Goal: Information Seeking & Learning: Find contact information

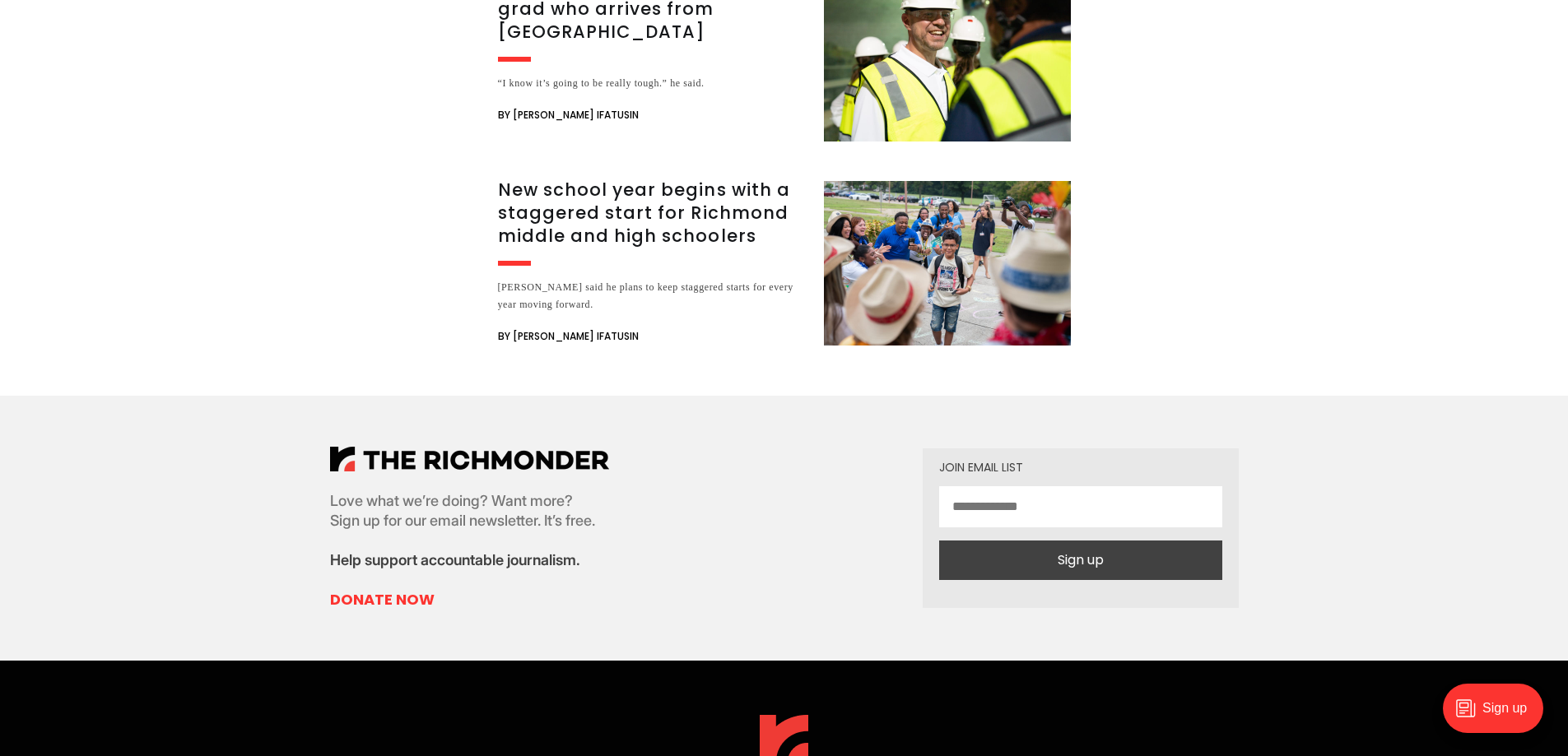
scroll to position [4917, 0]
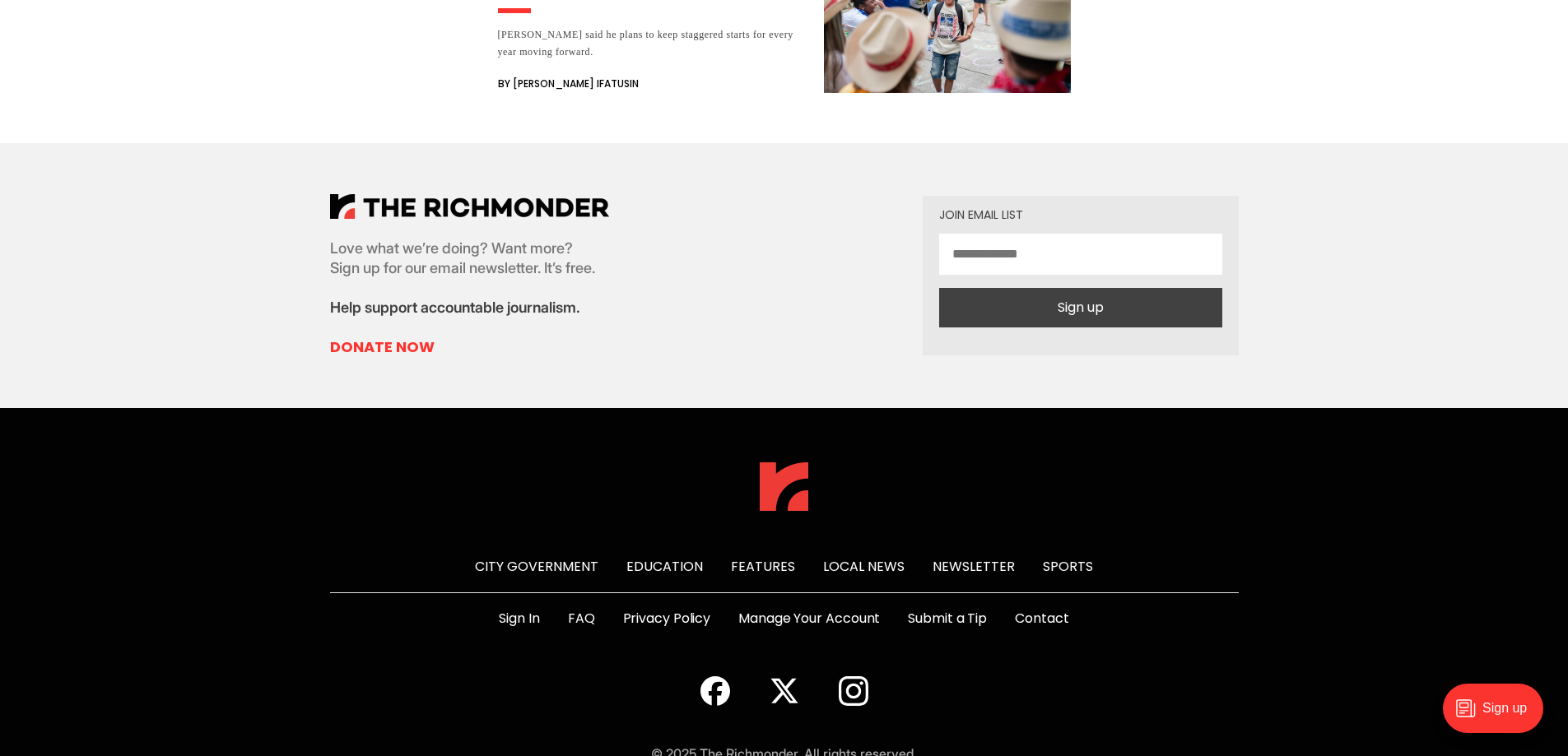
drag, startPoint x: 1571, startPoint y: 152, endPoint x: 123, endPoint y: 35, distance: 1452.7
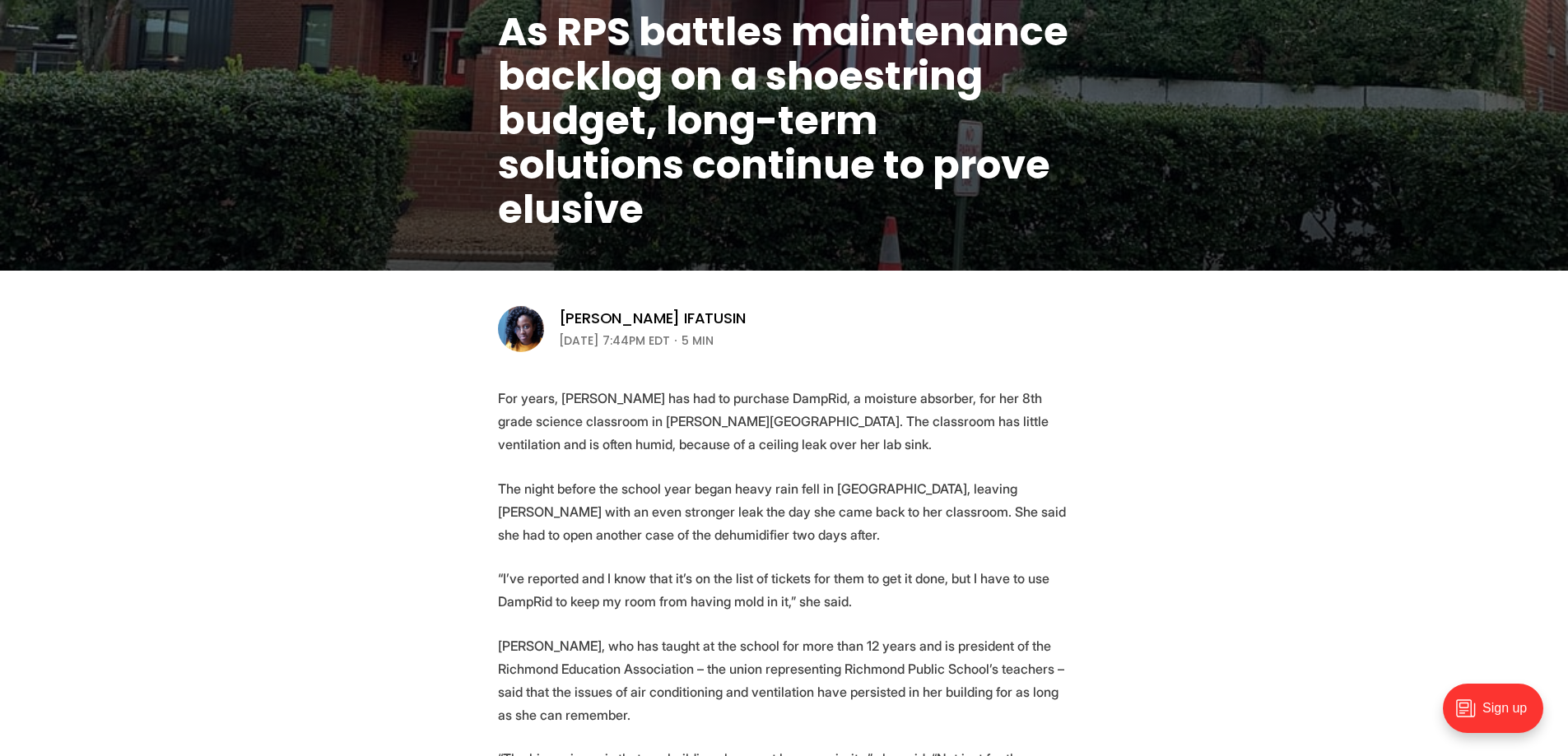
scroll to position [0, 0]
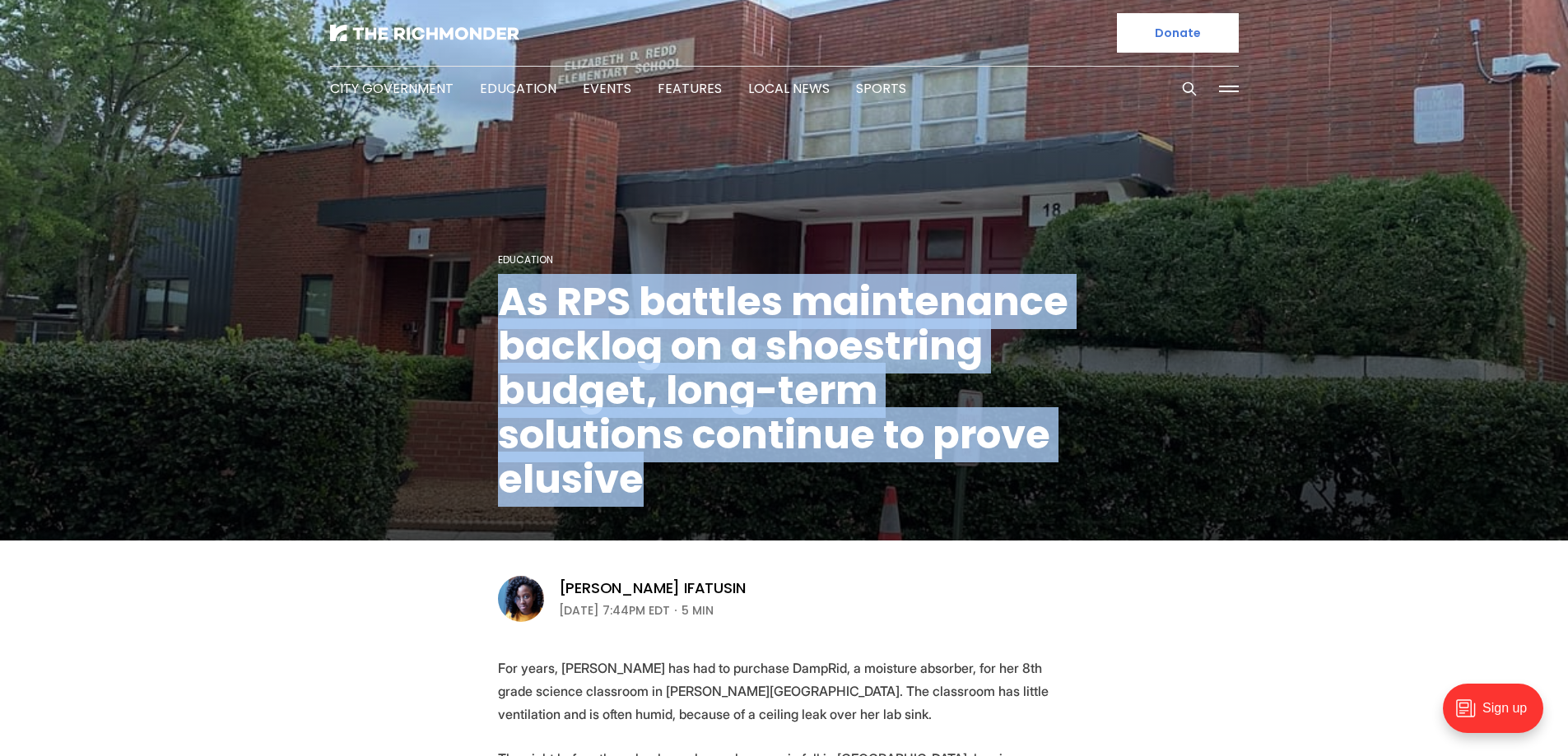
drag, startPoint x: 630, startPoint y: 479, endPoint x: 486, endPoint y: 303, distance: 227.4
click at [486, 303] on figcaption "Education As RPS battles maintenance backlog on a shoestring budget, long-term …" at bounding box center [784, 272] width 1568 height 537
copy h1 "As RPS battles maintenance backlog on a shoestring budget, long-term solutions …"
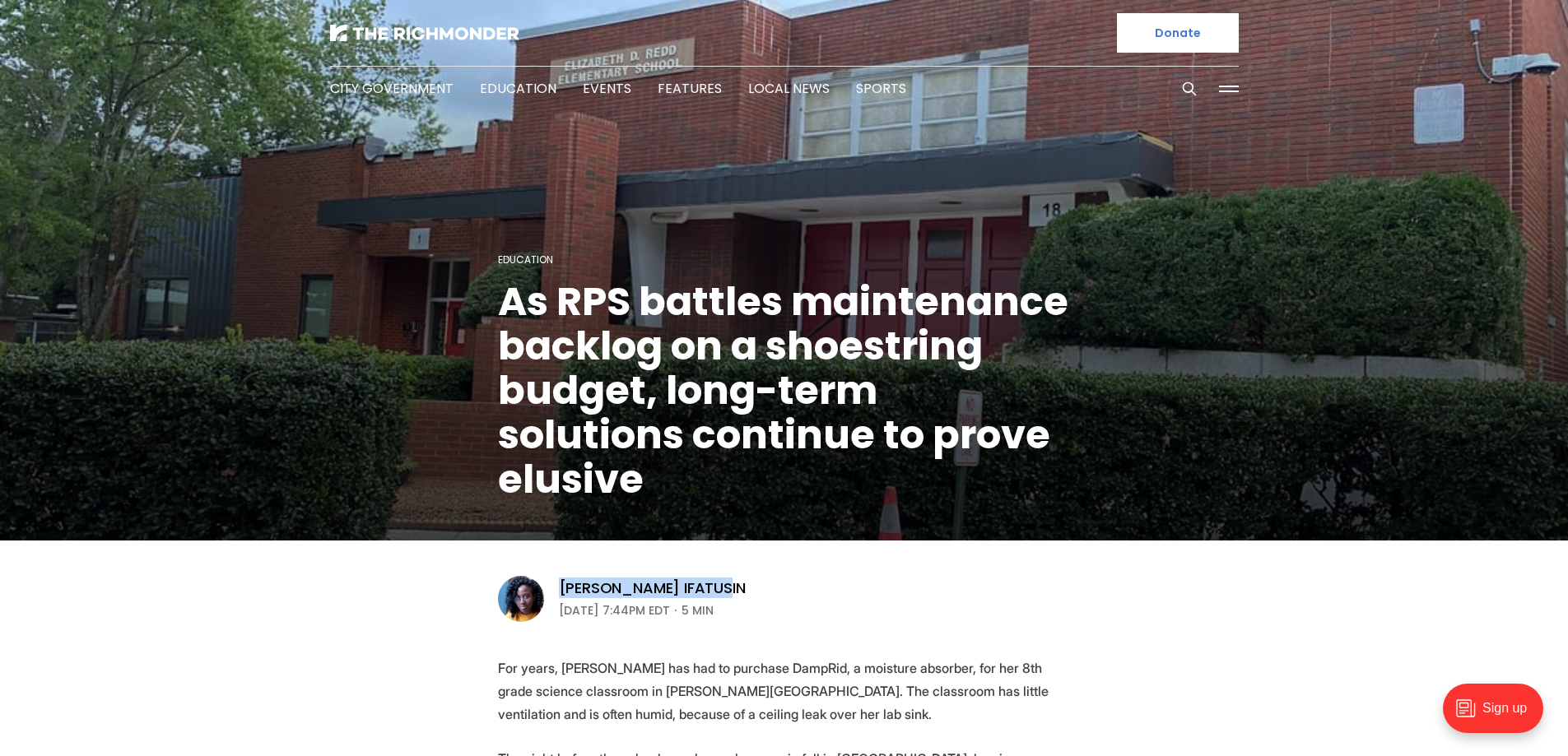
drag, startPoint x: 724, startPoint y: 585, endPoint x: 555, endPoint y: 588, distance: 169.0
click at [555, 588] on aside "Victoria A. Ifatusin August 21, 2025 | 7:44PM EDT 5 min" at bounding box center [635, 598] width 274 height 49
copy link "[PERSON_NAME] Ifatusin"
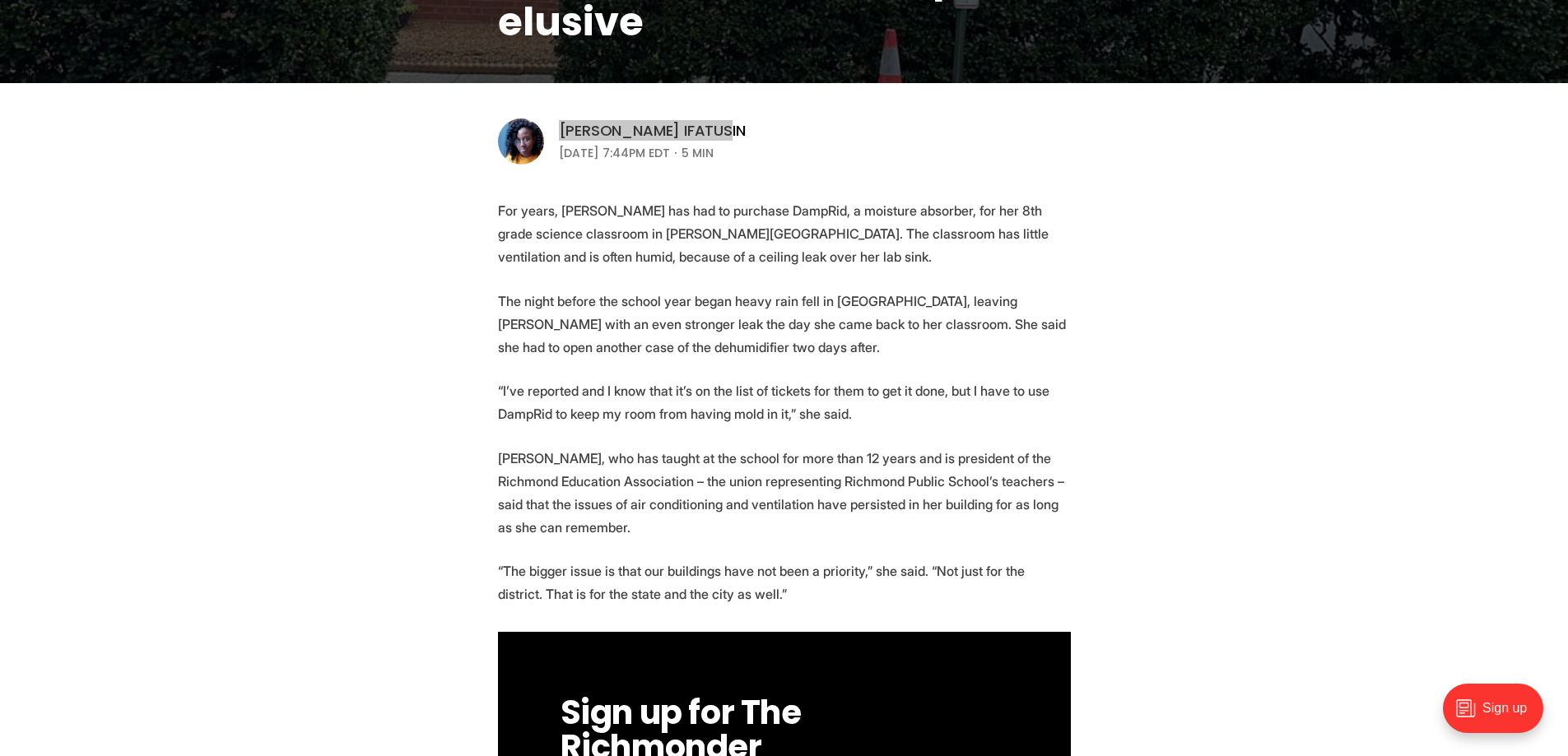
scroll to position [494, 0]
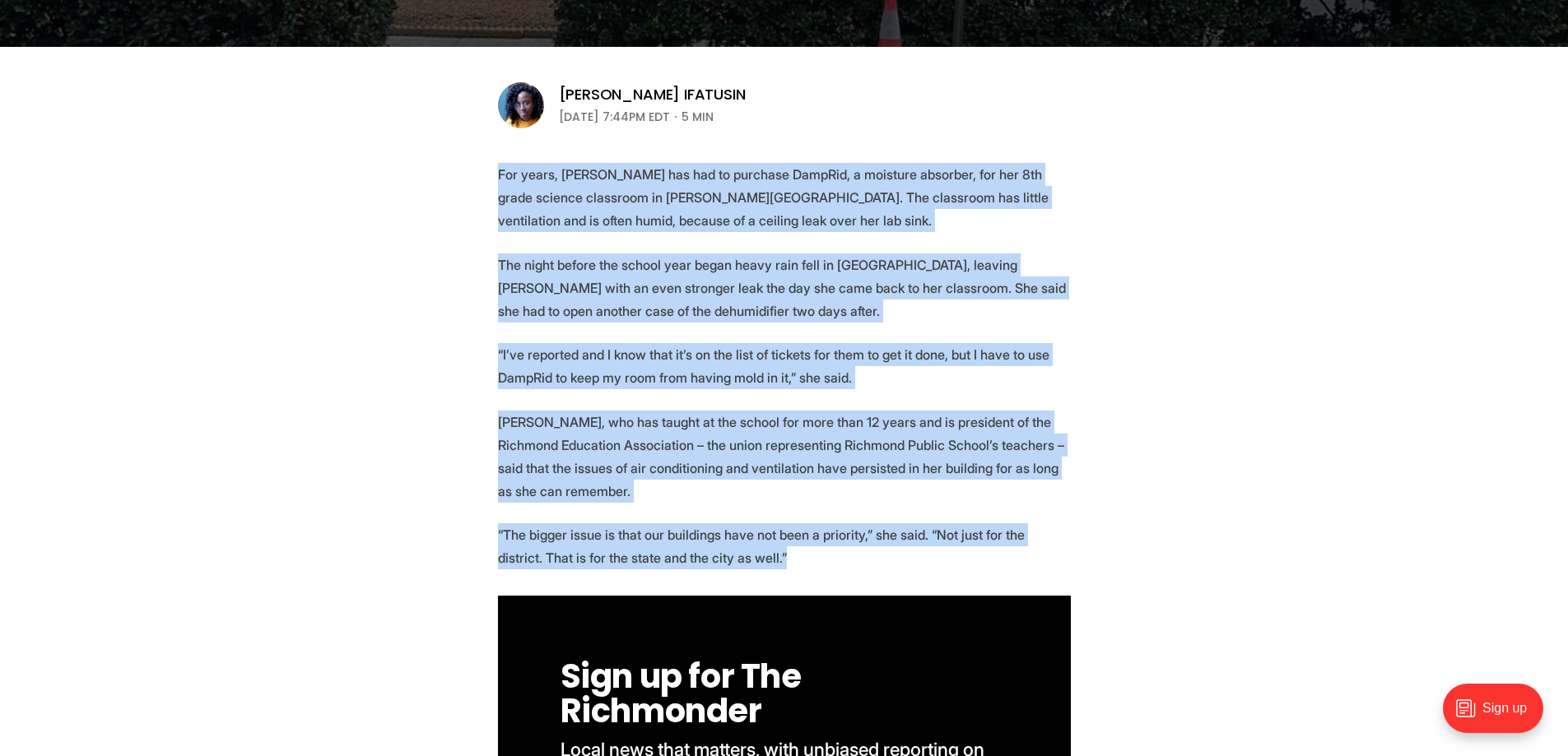
drag, startPoint x: 498, startPoint y: 174, endPoint x: 788, endPoint y: 552, distance: 476.4
copy section "For years, Andrea Bryant has had to purchase DampRid, a moisture absorber, for …"
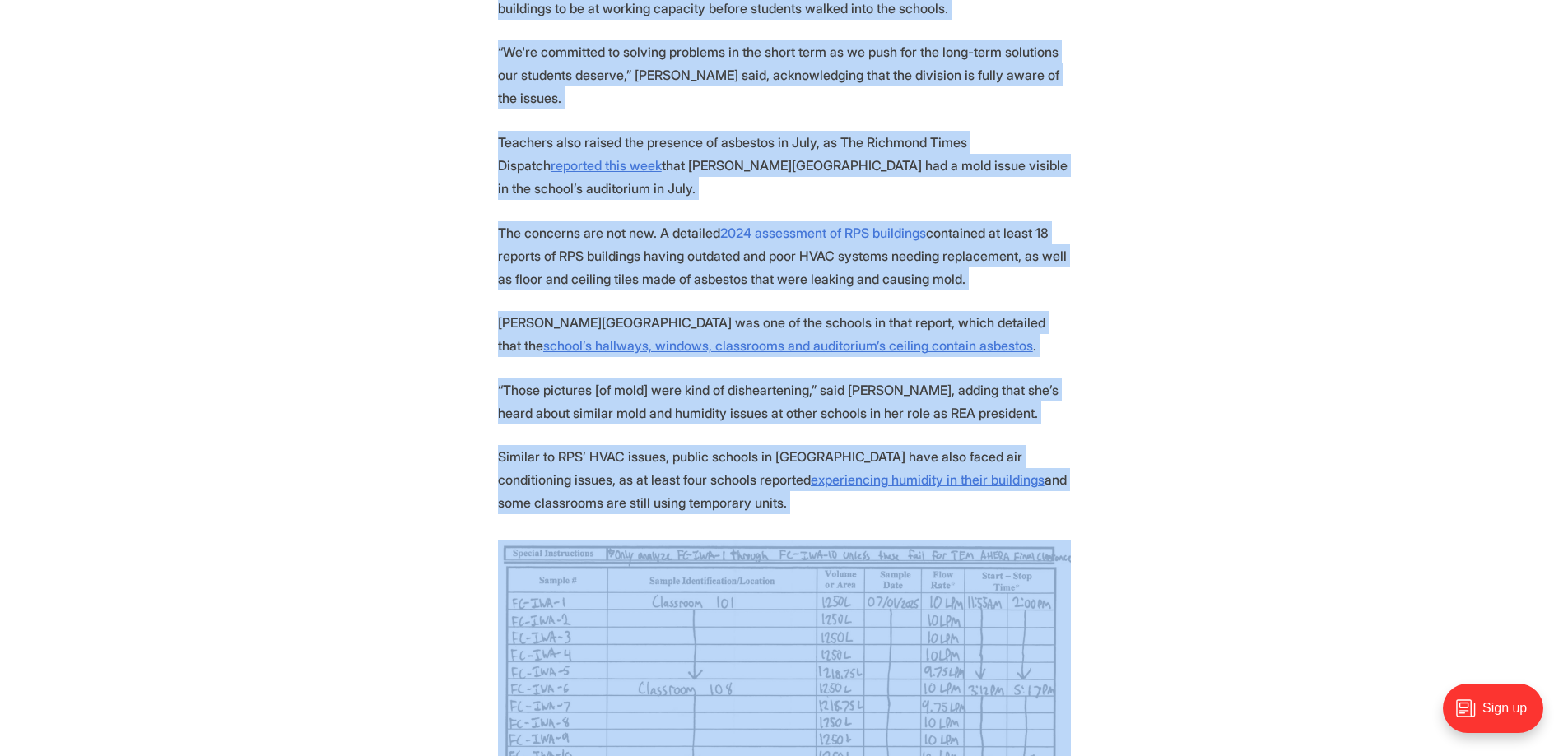
scroll to position [1750, 0]
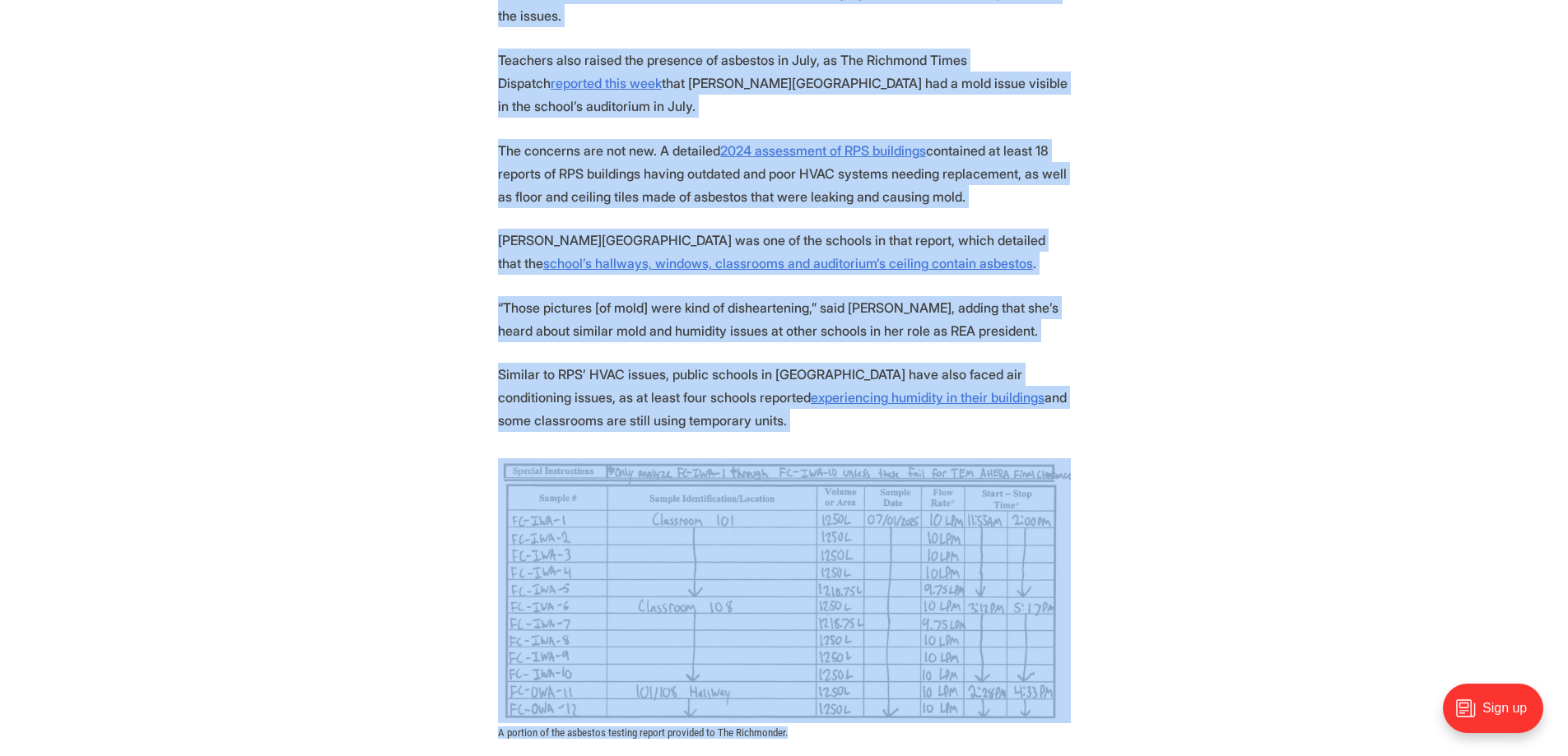
drag, startPoint x: 493, startPoint y: 98, endPoint x: 952, endPoint y: 423, distance: 562.4
click at [952, 423] on section "For years, Andrea Bryant has had to purchase DampRid, a moisture absorber, for …" at bounding box center [784, 615] width 1568 height 3418
copy section "As a new school year begins, maintenance issues, including the presence of asbe…"
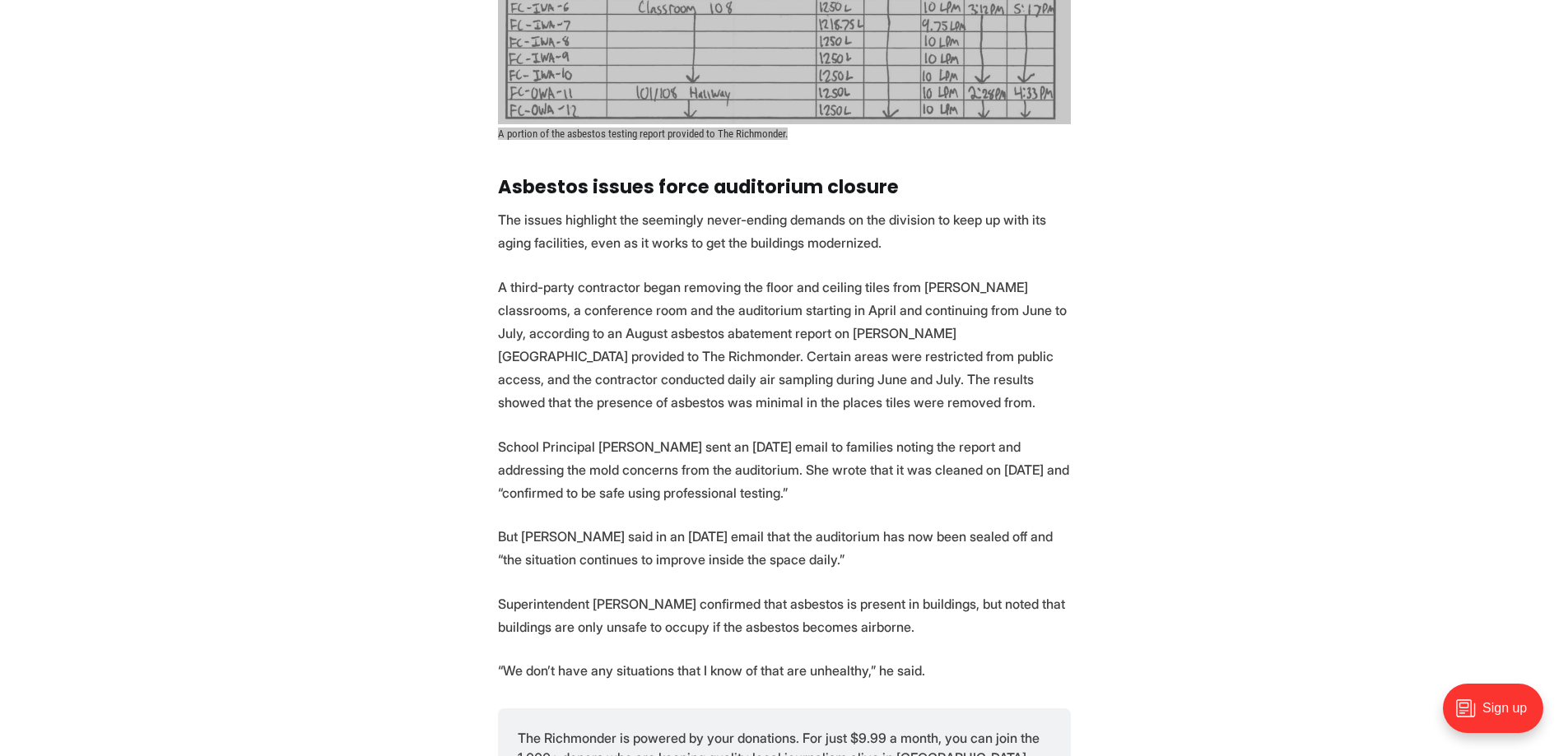
scroll to position [2409, 0]
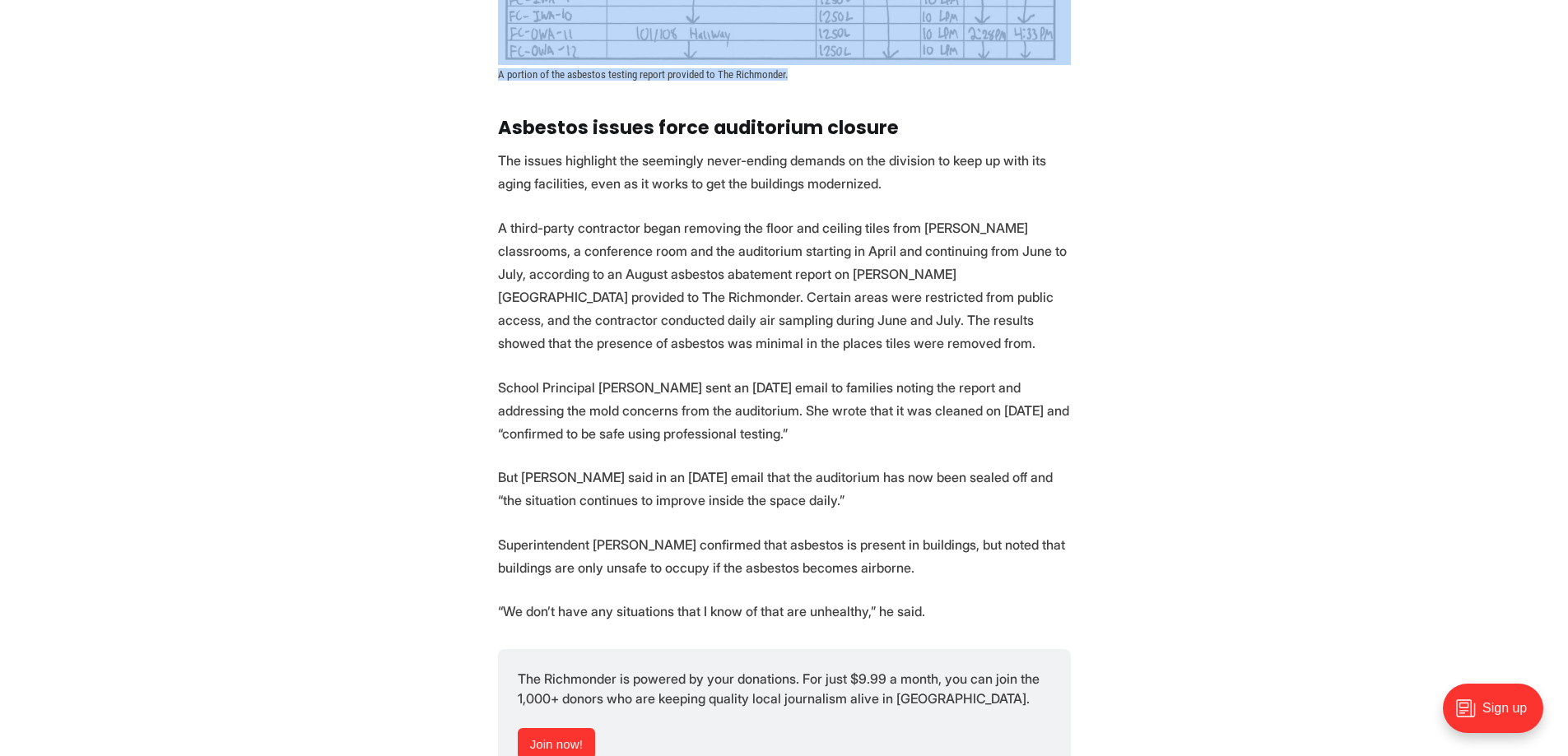
drag, startPoint x: 484, startPoint y: 108, endPoint x: 925, endPoint y: 592, distance: 654.8
copy section "Asbestos issues force auditorium closure The issues highlight the seemingly nev…"
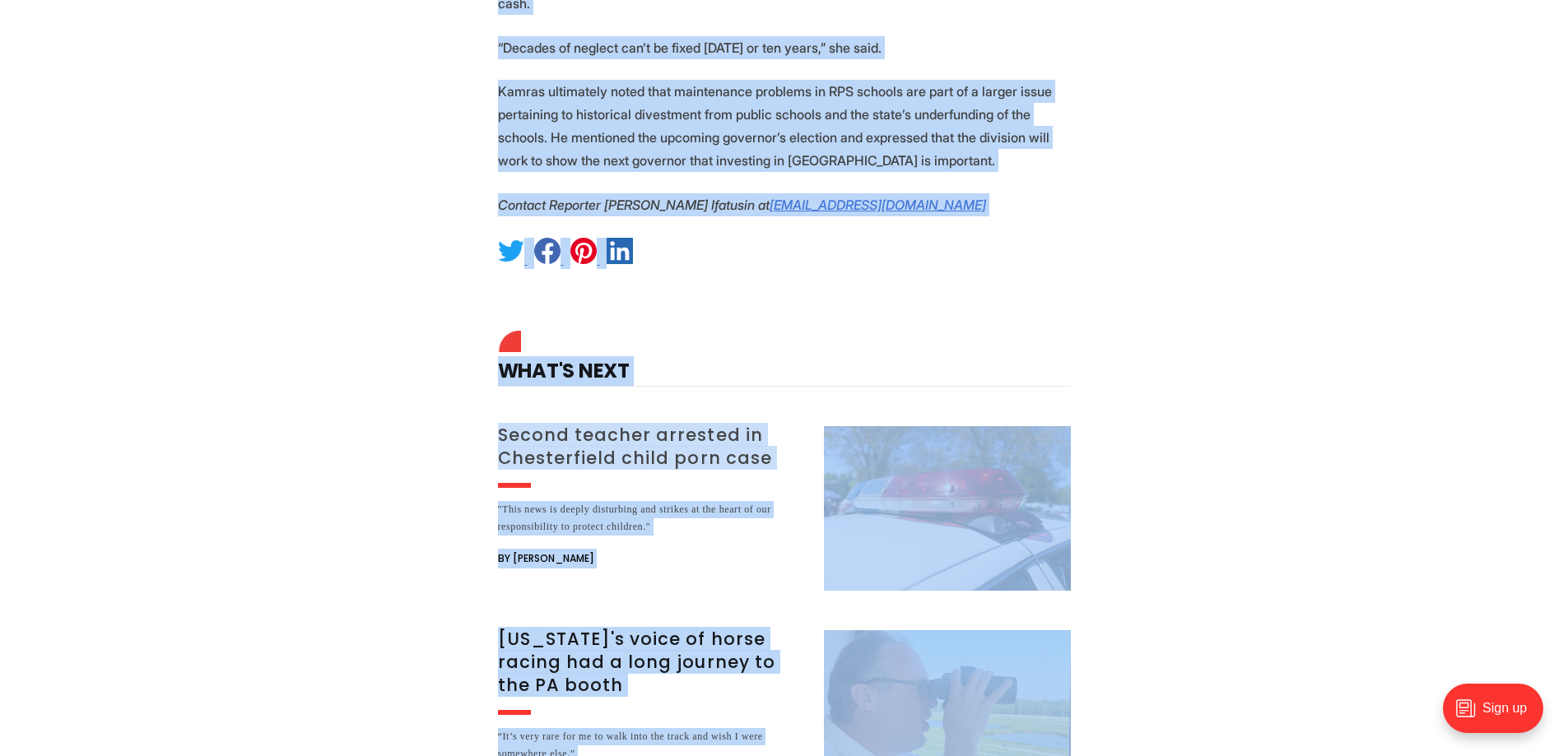
scroll to position [3887, 0]
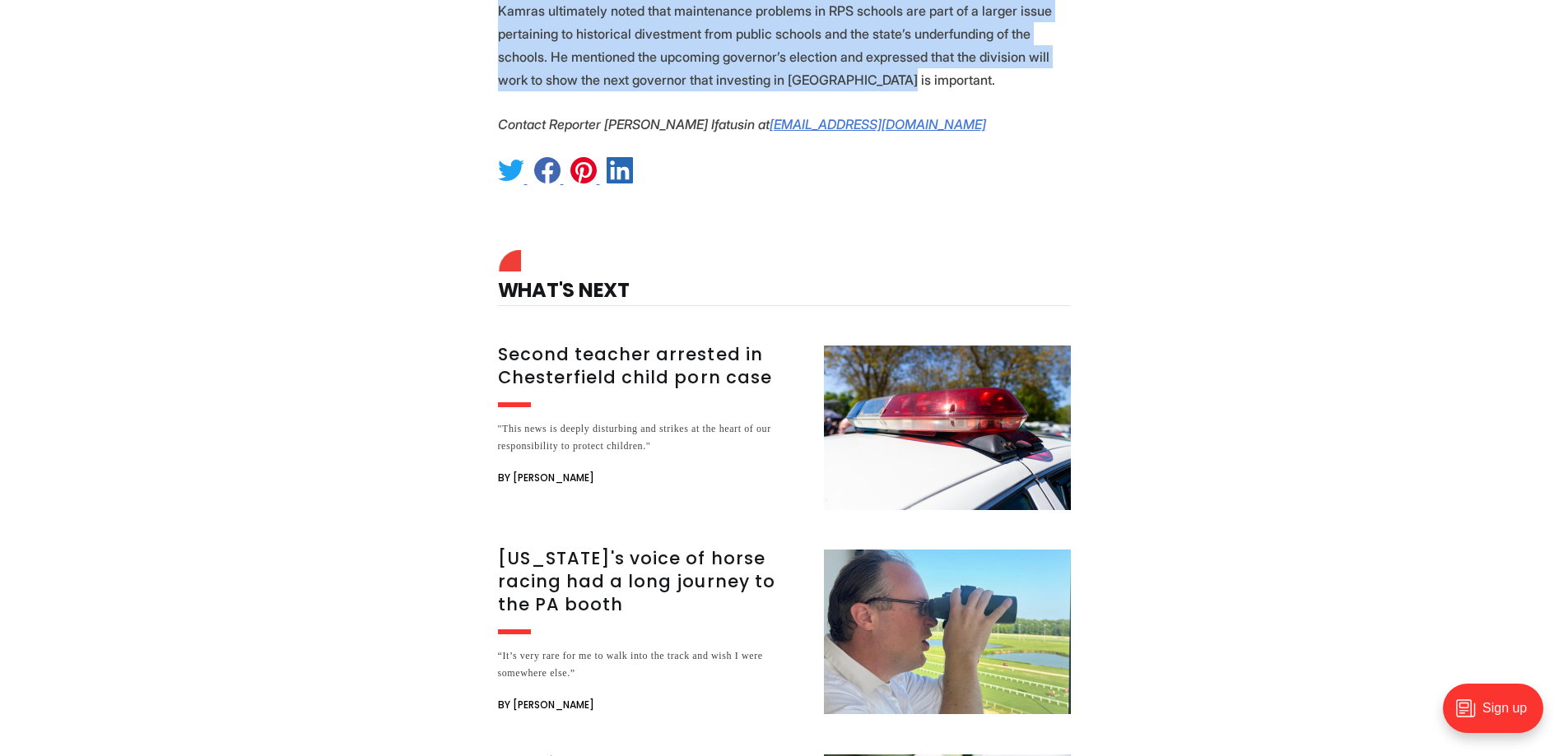
drag, startPoint x: 489, startPoint y: 65, endPoint x: 863, endPoint y: 31, distance: 375.5
copy section "An attempt ‘to grab every last dollar and use it wisely’ The maintenance issues…"
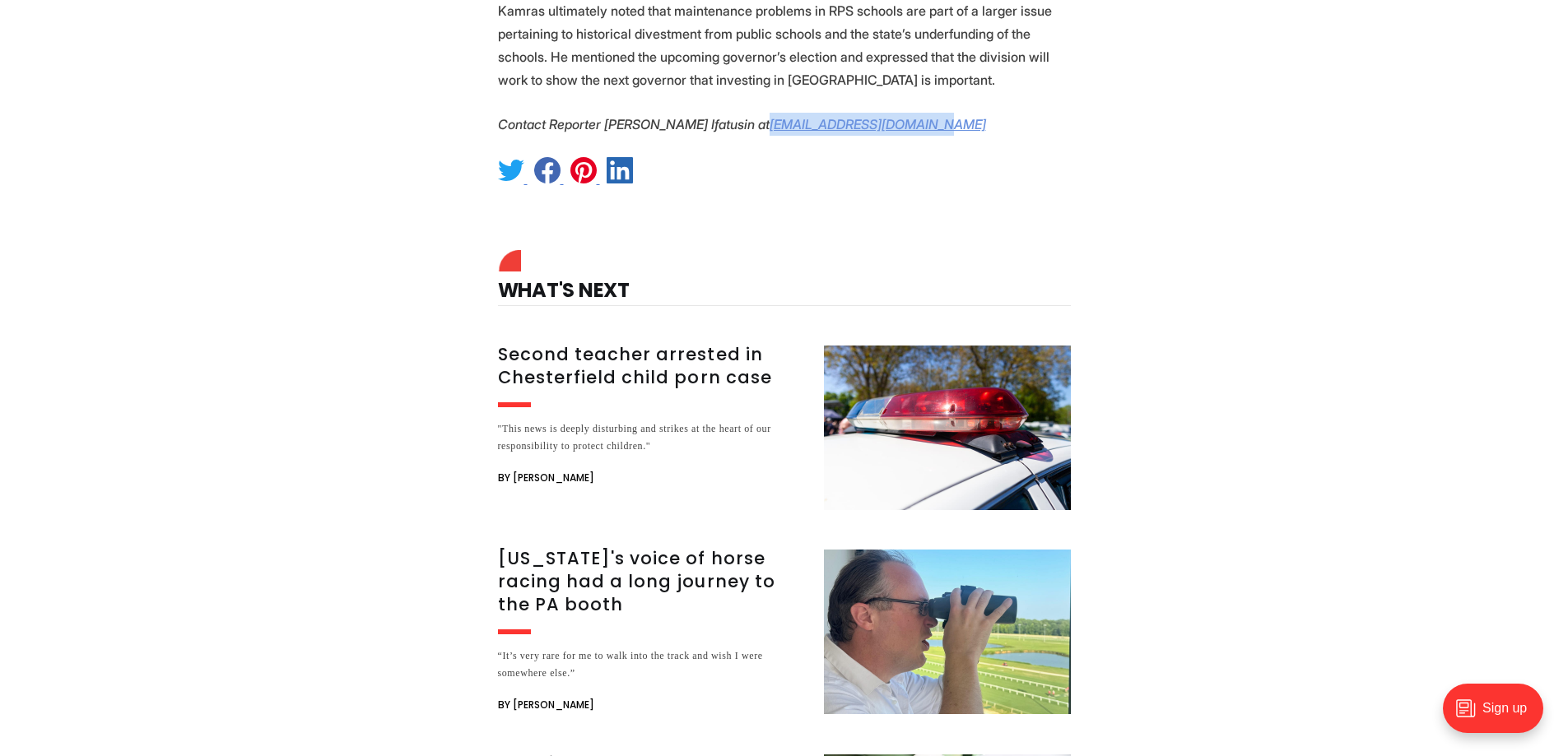
drag, startPoint x: 939, startPoint y: 75, endPoint x: 743, endPoint y: 75, distance: 196.0
click at [743, 113] on p "Contact Reporter Victoria A. Ifatusin at vifatusin@richmonder.org" at bounding box center [785, 124] width 573 height 23
copy em "vifatusin@richmonder.org"
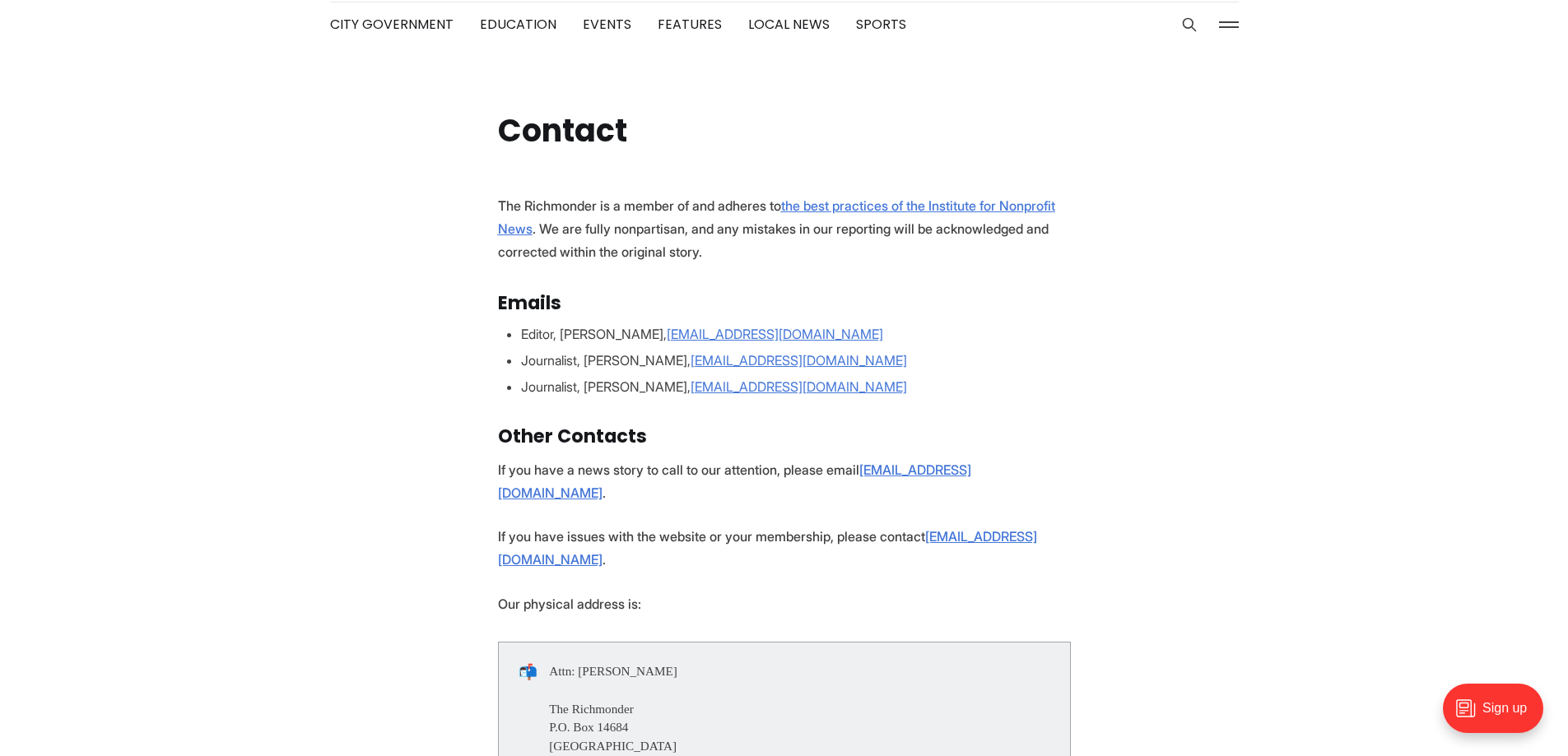
scroll to position [411, 0]
